Goal: Information Seeking & Learning: Find contact information

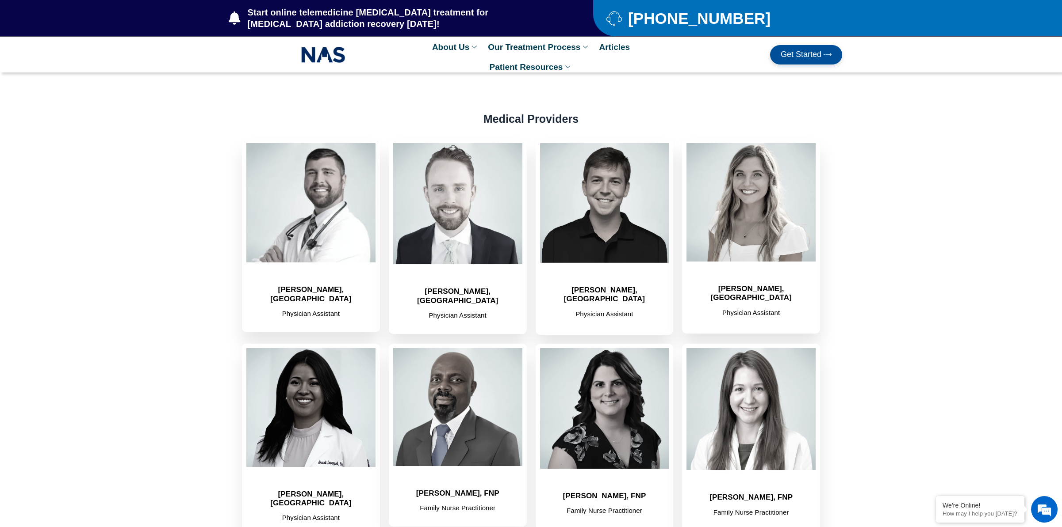
click at [829, 340] on section "Araceli Davenport, PA Physician Assistant Fredrick Anikwe, FNP Family Nurse Pra…" at bounding box center [530, 441] width 613 height 202
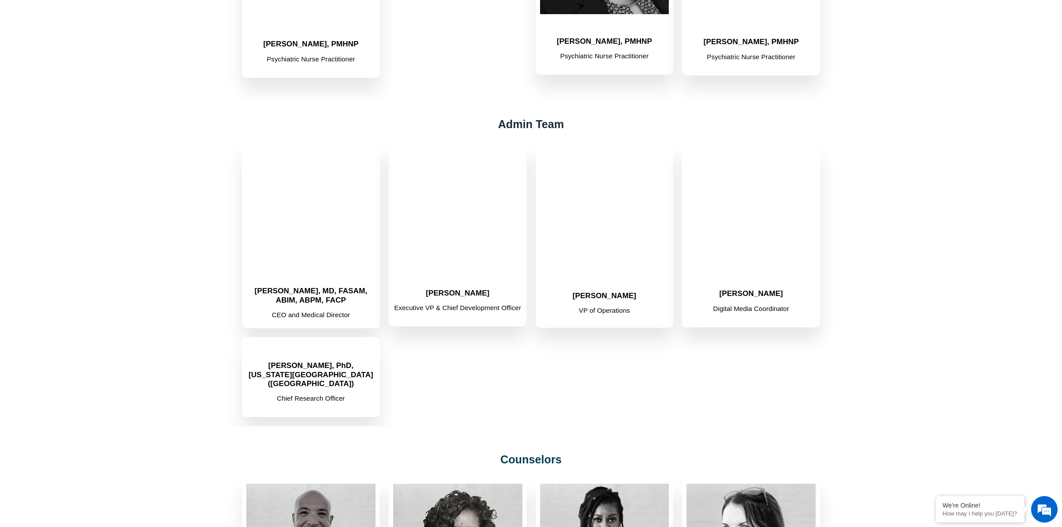
scroll to position [663, 0]
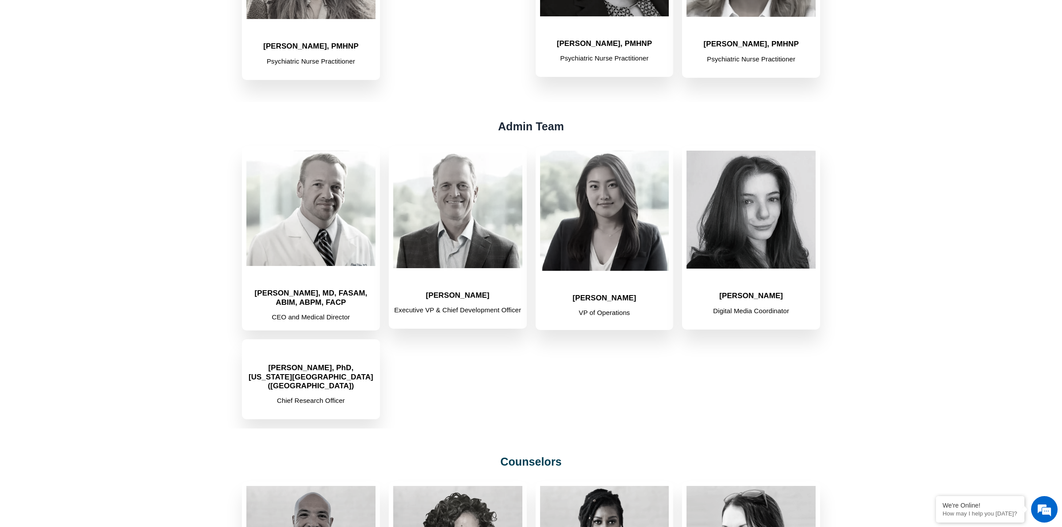
click at [168, 263] on section "Admin Team Chad Elkin, MD, FASAM, ABIM, ABPM, FACP CEO and Medical Director Sco…" at bounding box center [531, 265] width 1062 height 327
click at [943, 311] on section "Admin Team Chad Elkin, MD, FASAM, ABIM, ABPM, FACP CEO and Medical Director Sco…" at bounding box center [531, 265] width 1062 height 327
click at [996, 335] on section "Admin Team Chad Elkin, MD, FASAM, ABIM, ABPM, FACP CEO and Medical Director Sco…" at bounding box center [531, 265] width 1062 height 327
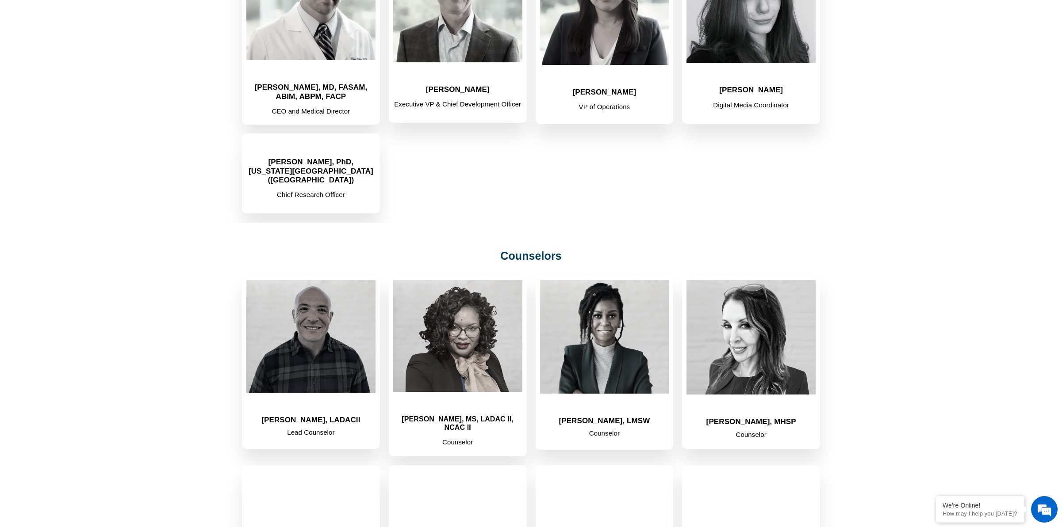
scroll to position [884, 0]
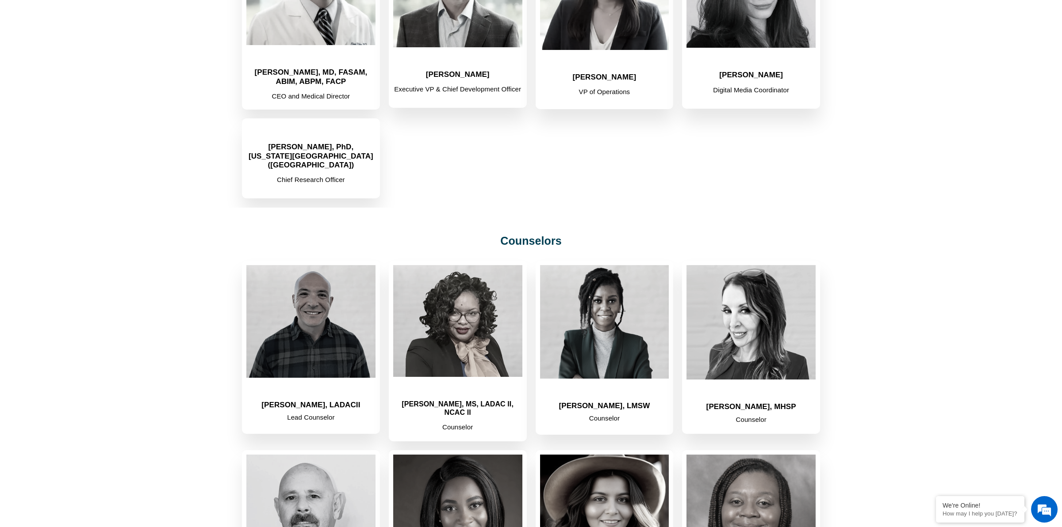
click at [100, 325] on section "Counselors Will Campbell, LADACII Lead Counselor Sha'Vonya Stephens, MS, LADAC …" at bounding box center [531, 523] width 1062 height 630
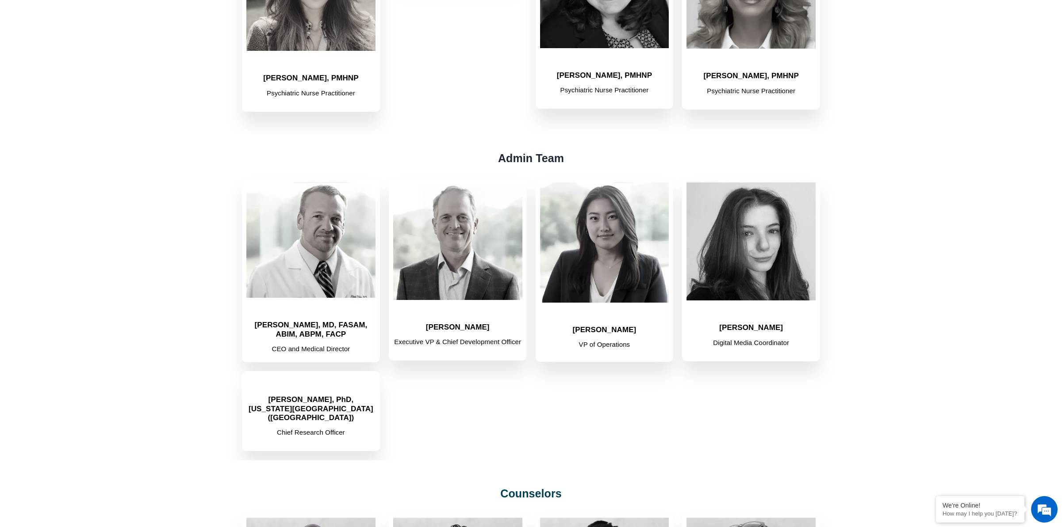
scroll to position [663, 0]
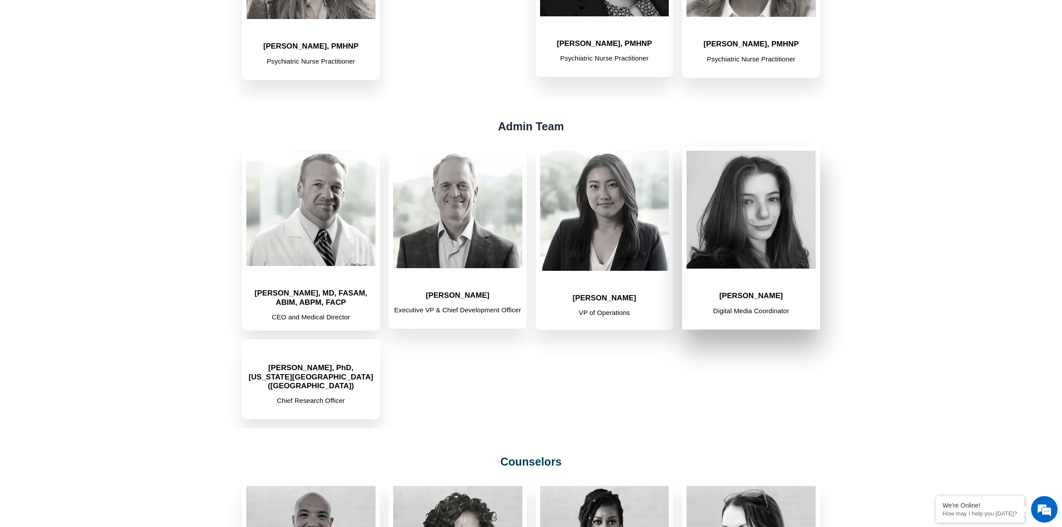
click at [766, 293] on h2 "Ava Anduze" at bounding box center [750, 296] width 129 height 9
click at [729, 207] on img at bounding box center [750, 210] width 129 height 118
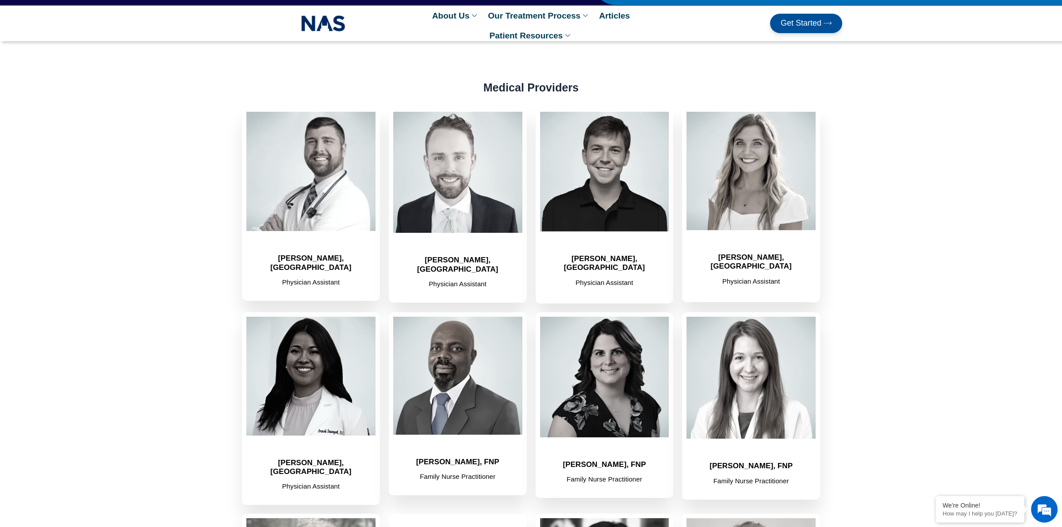
scroll to position [0, 0]
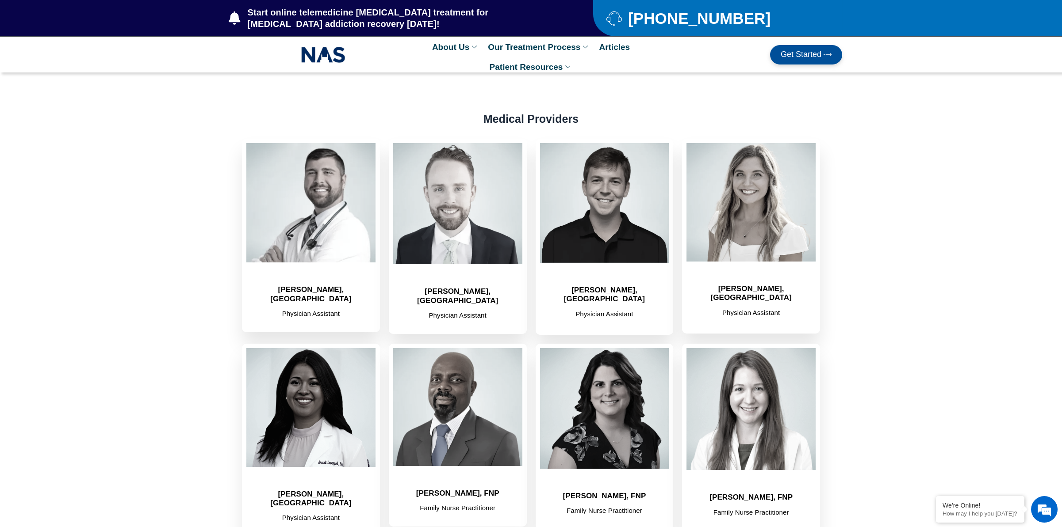
click at [131, 208] on section "Medical Providers Josh Davenport, PA Physician Assistant Benjamin Crisp, PA Phy…" at bounding box center [531, 419] width 1062 height 693
click at [149, 149] on section "Medical Providers Josh Davenport, PA Physician Assistant Benjamin Crisp, PA Phy…" at bounding box center [531, 419] width 1062 height 693
click at [681, 113] on h2 "Medical Providers" at bounding box center [530, 118] width 481 height 13
click at [155, 129] on section "Medical Providers Josh Davenport, PA Physician Assistant Benjamin Crisp, PA Phy…" at bounding box center [531, 419] width 1062 height 693
click at [866, 304] on section "Medical Providers Josh Davenport, PA Physician Assistant Benjamin Crisp, PA Phy…" at bounding box center [531, 419] width 1062 height 693
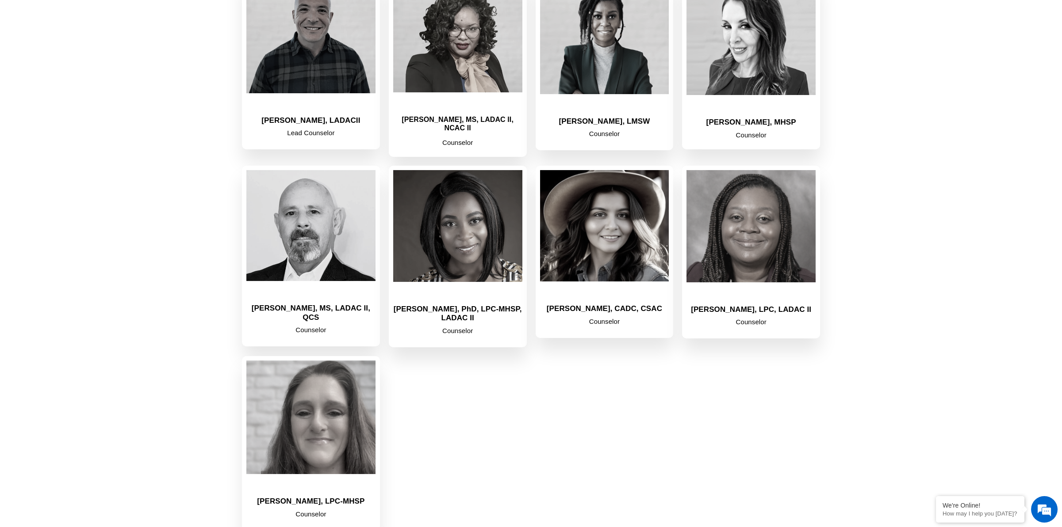
scroll to position [1194, 0]
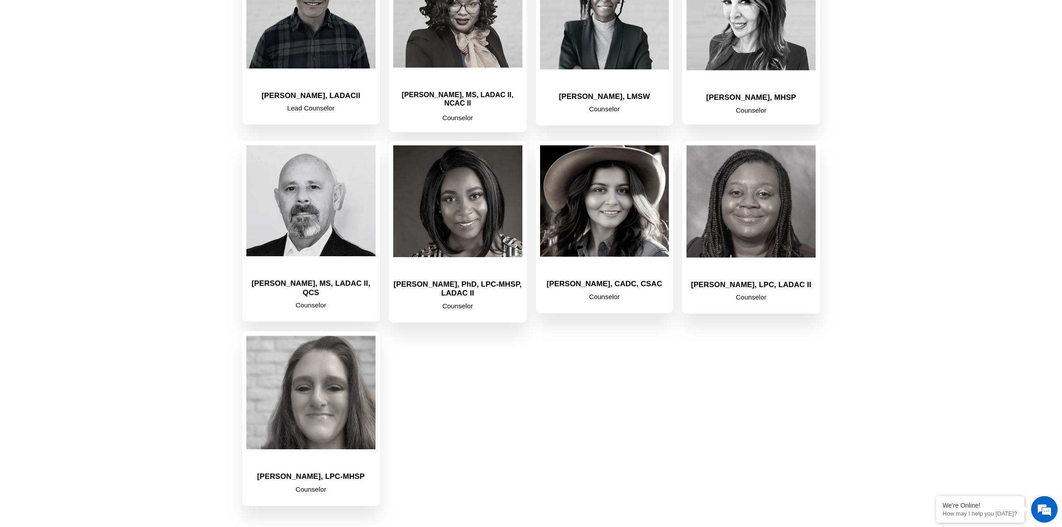
click at [55, 239] on section "Counselors Will Campbell, LADACII Lead Counselor Sha'Vonya Stephens, MS, LADAC …" at bounding box center [531, 213] width 1062 height 630
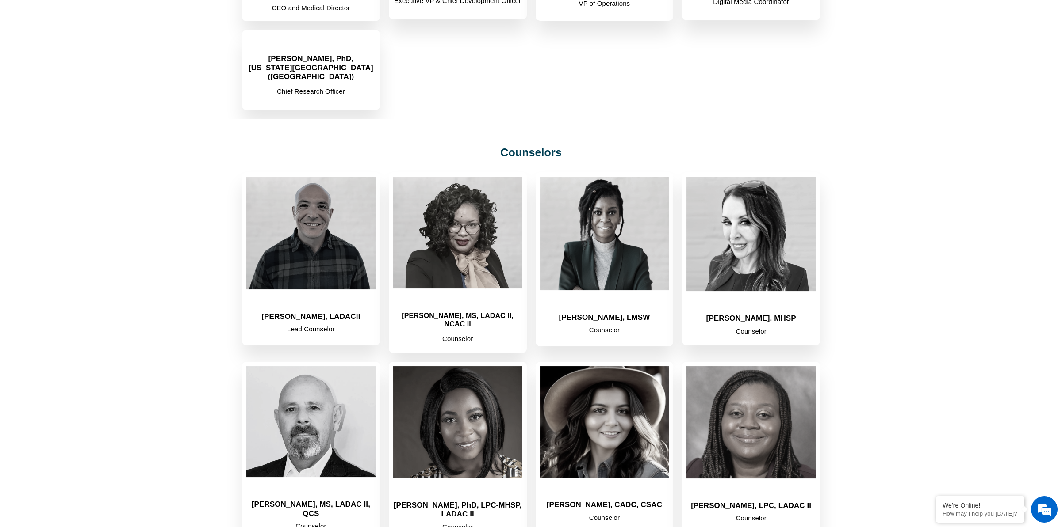
scroll to position [971, 0]
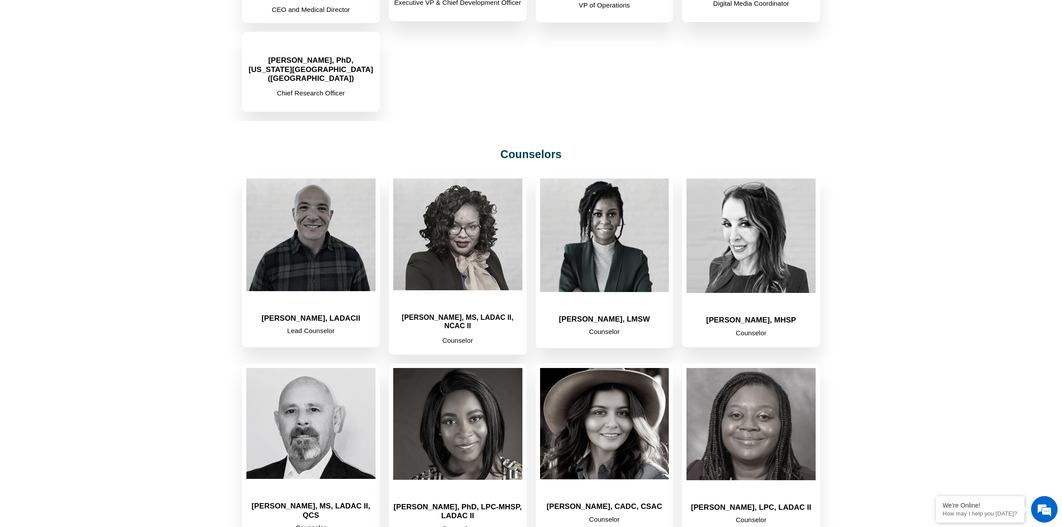
click at [111, 208] on section "Counselors Will Campbell, LADACII Lead Counselor Sha'Vonya Stephens, MS, LADAC …" at bounding box center [531, 436] width 1062 height 630
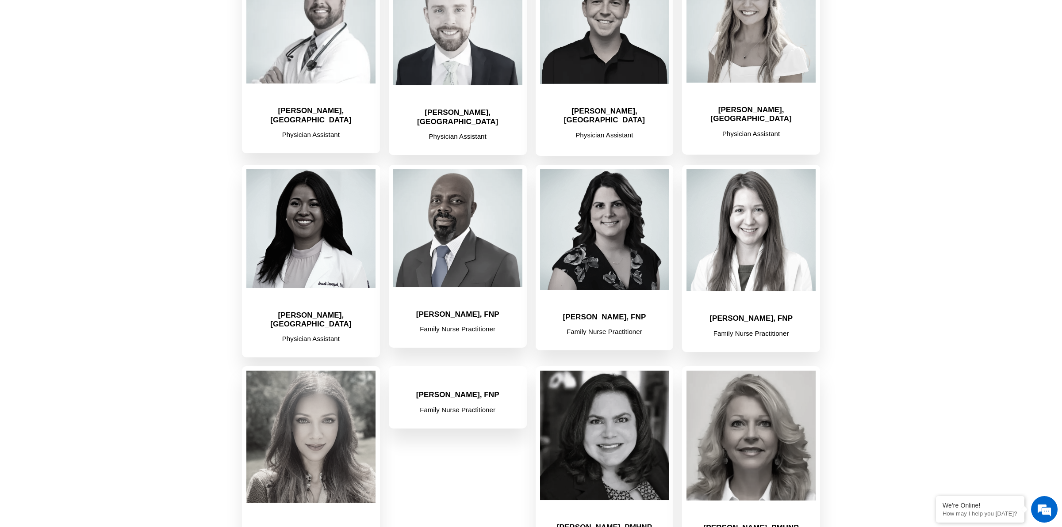
scroll to position [175, 0]
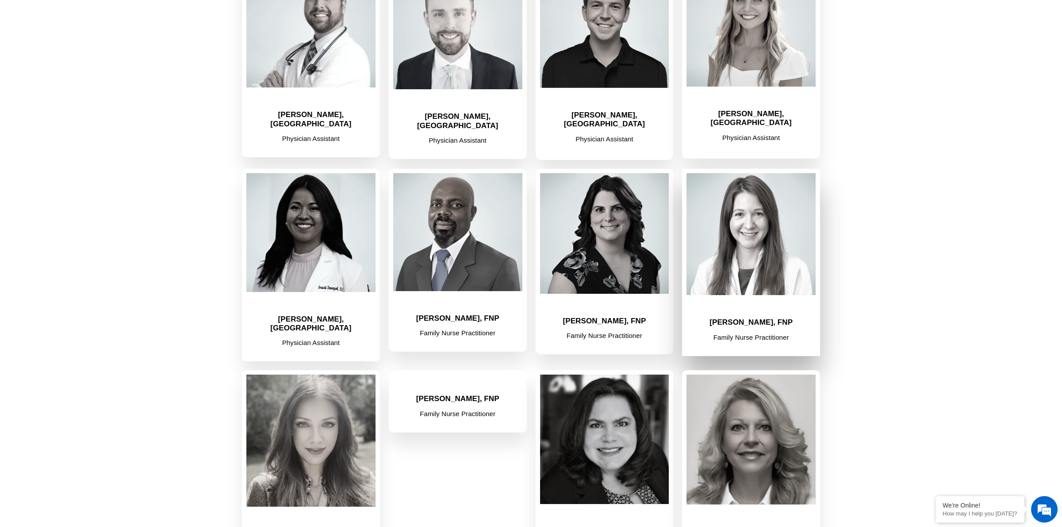
click at [743, 252] on img at bounding box center [750, 234] width 129 height 122
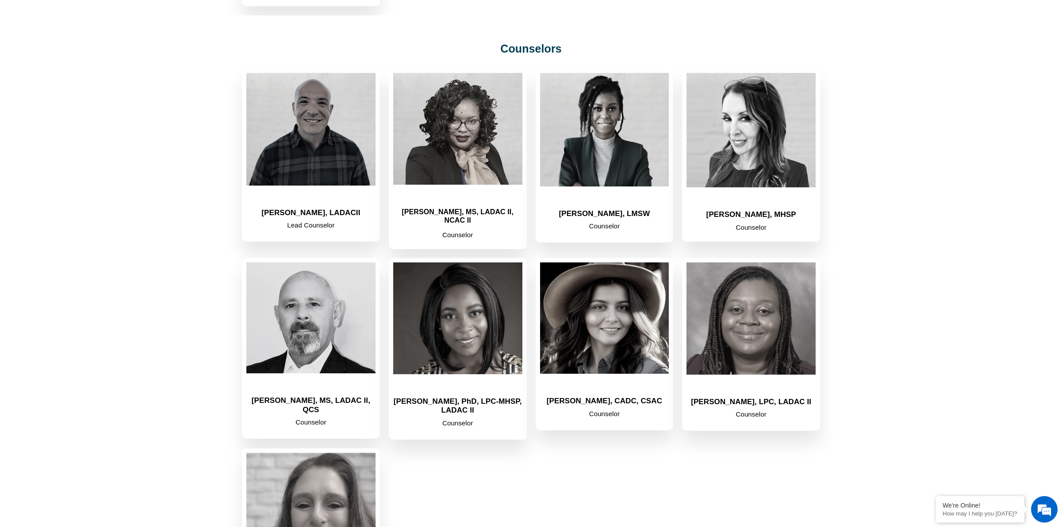
scroll to position [1061, 0]
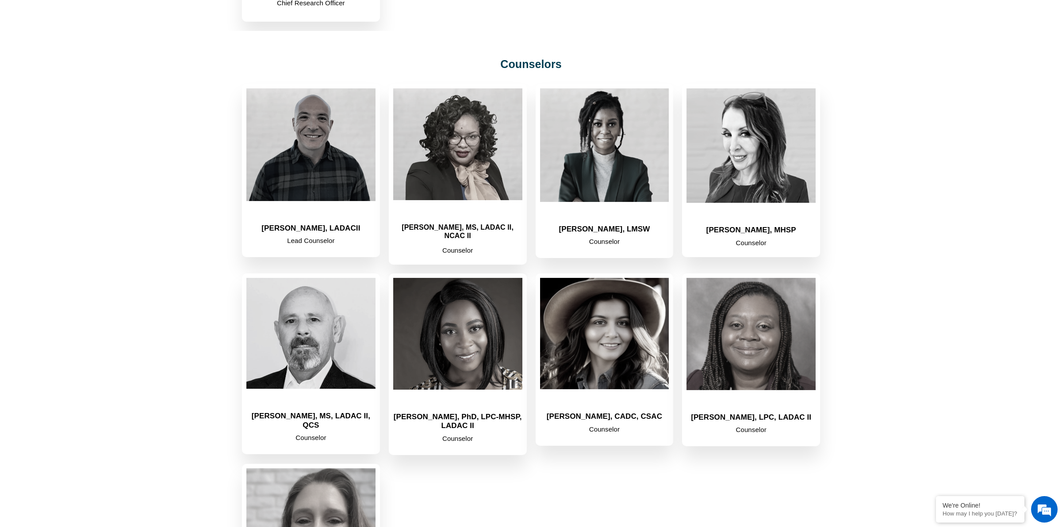
click at [154, 185] on section "Counselors Will Campbell, LADACII Lead Counselor Sha'Vonya Stephens, MS, LADAC …" at bounding box center [531, 346] width 1062 height 630
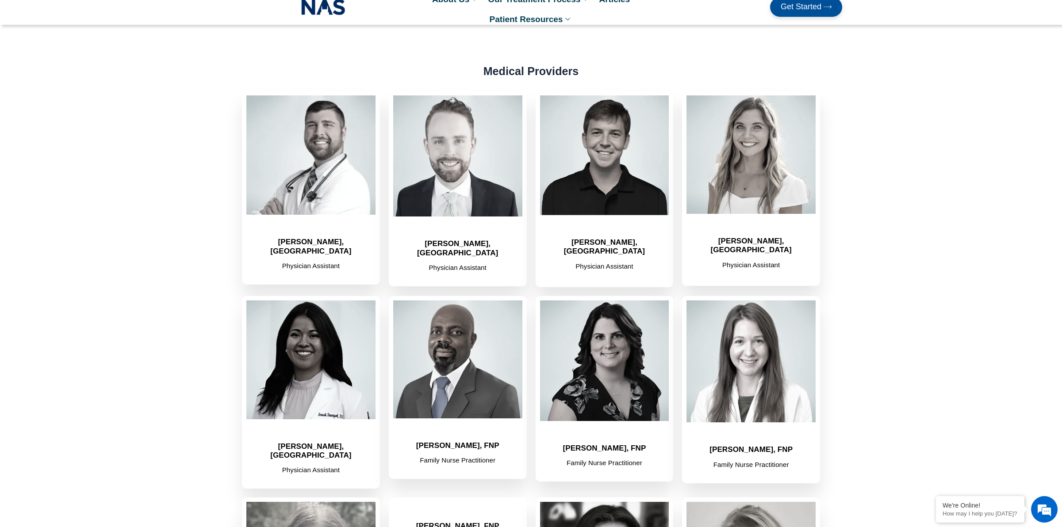
scroll to position [0, 0]
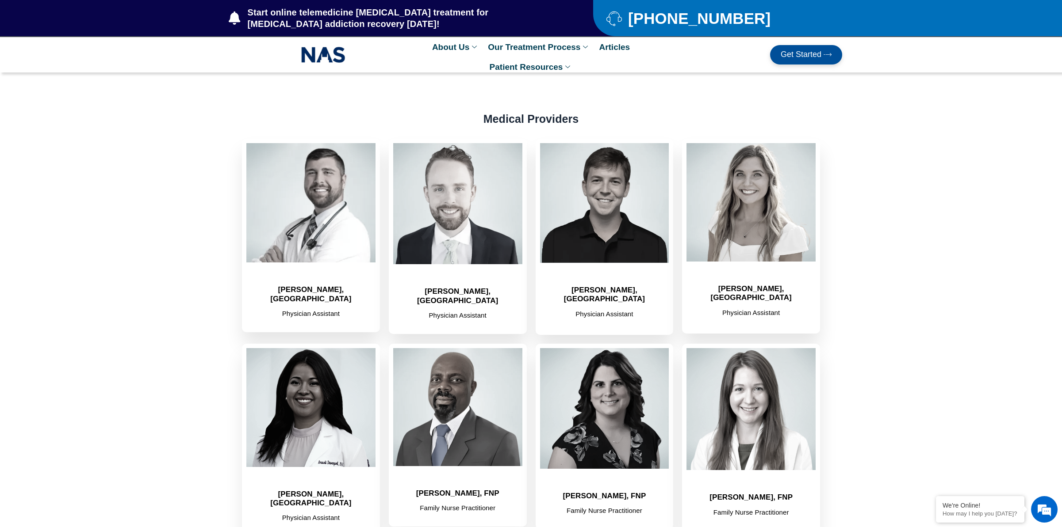
click at [329, 59] on img at bounding box center [323, 55] width 44 height 20
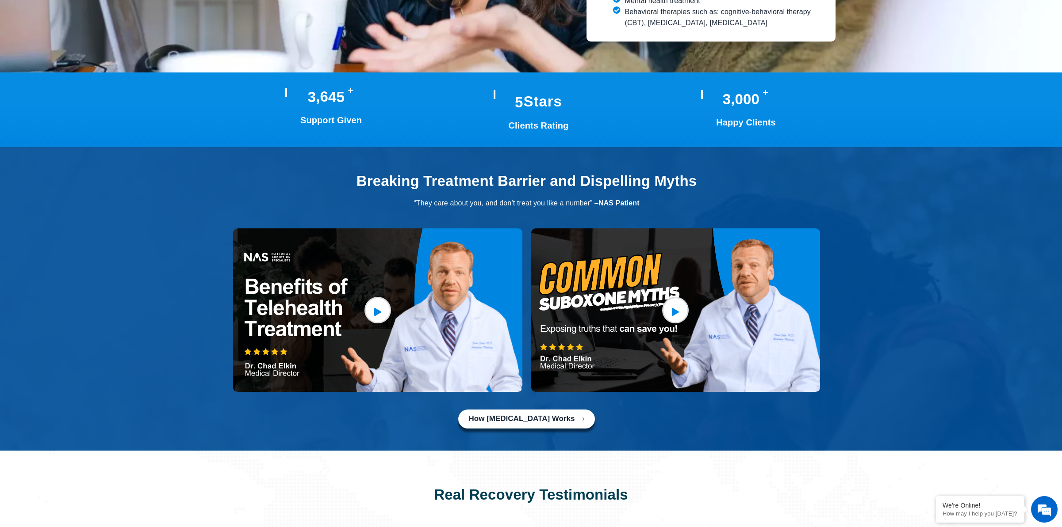
scroll to position [1768, 0]
